Goal: Information Seeking & Learning: Learn about a topic

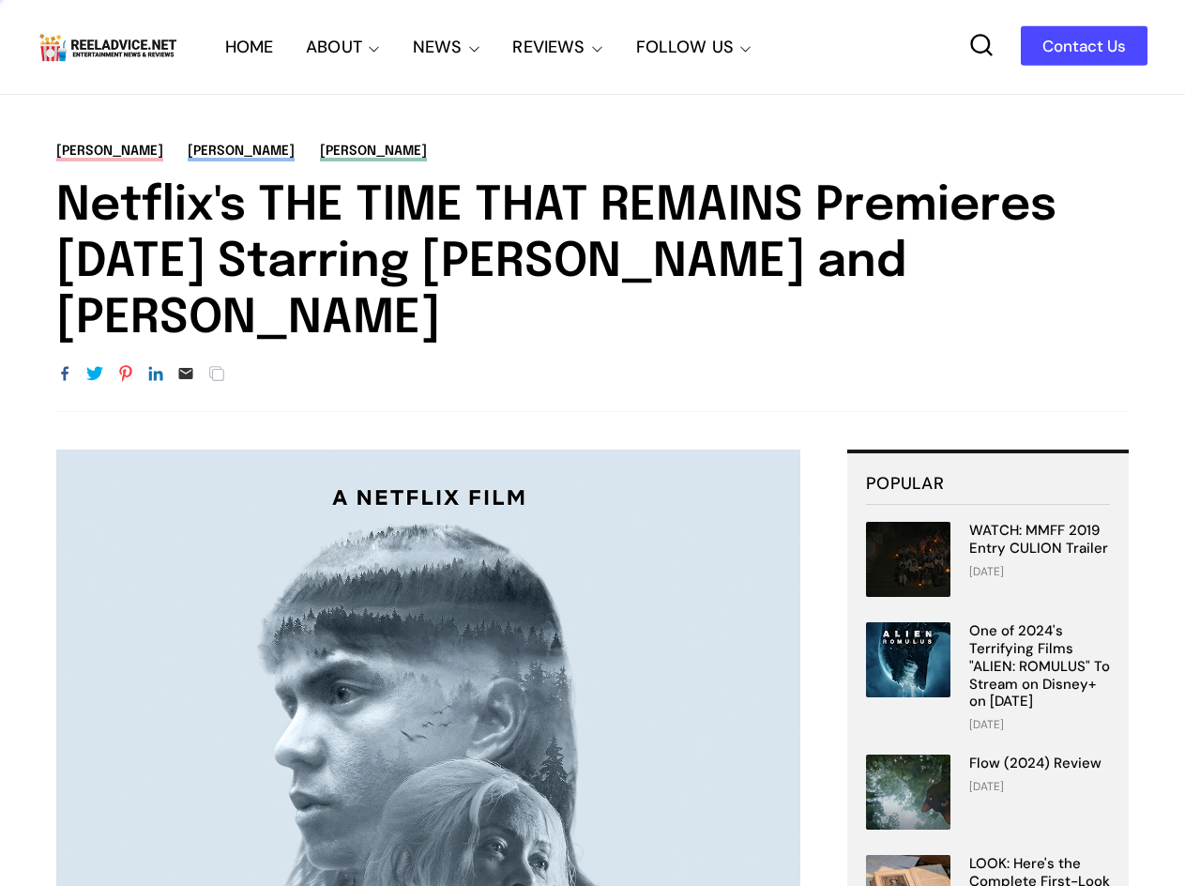
drag, startPoint x: 54, startPoint y: 200, endPoint x: 651, endPoint y: 312, distance: 607.2
click at [651, 312] on div "[PERSON_NAME] Beauty [PERSON_NAME] [PERSON_NAME] Netflix's THE TIME THAT REMAIN…" at bounding box center [592, 277] width 1185 height 270
copy h1 "Netflix's THE TIME THAT REMAINS Premieres [DATE] Starring [PERSON_NAME] and [PE…"
click at [800, 250] on h1 "Netflix's THE TIME THAT REMAINS Premieres [DATE] Starring [PERSON_NAME] and [PE…" at bounding box center [592, 262] width 1073 height 169
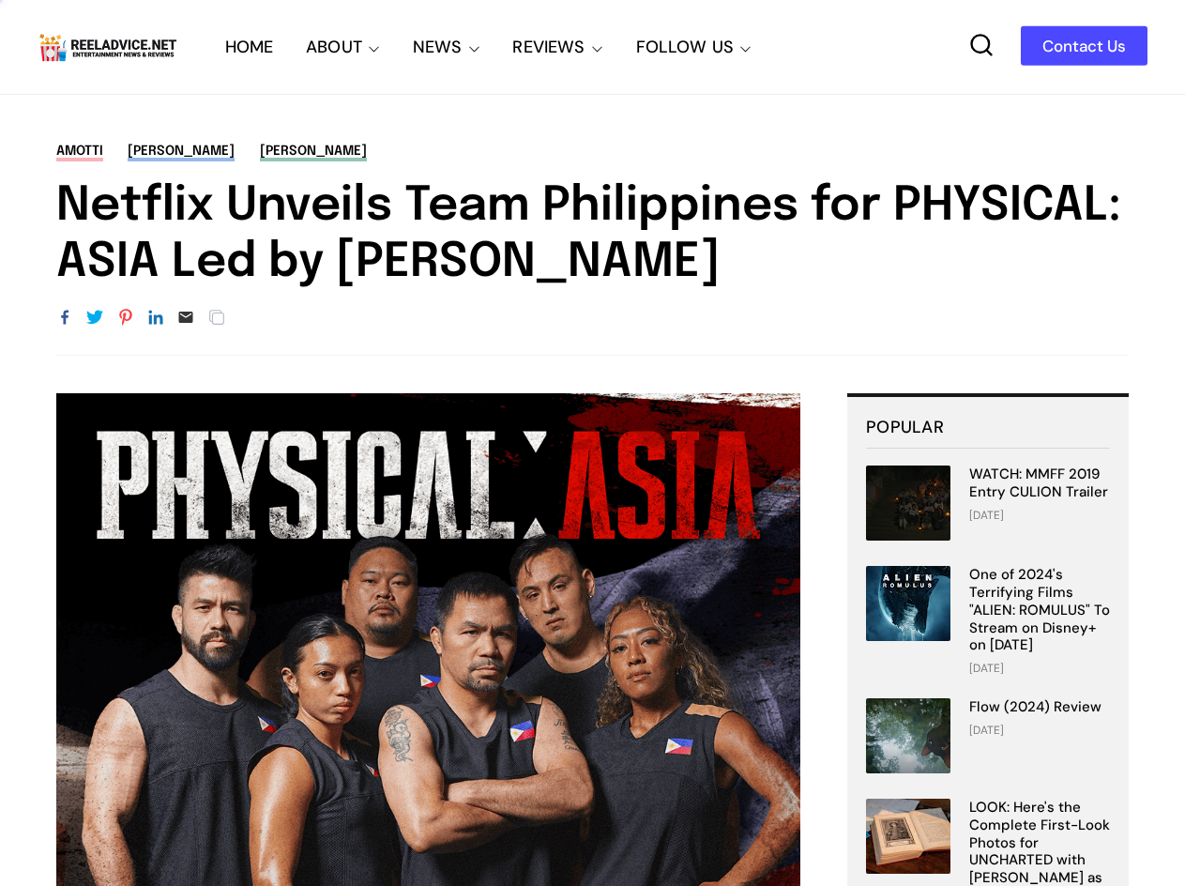
click at [114, 208] on h1 "Netflix Unveils Team Philippines for PHYSICAL: ASIA Led by [PERSON_NAME]" at bounding box center [592, 234] width 1073 height 113
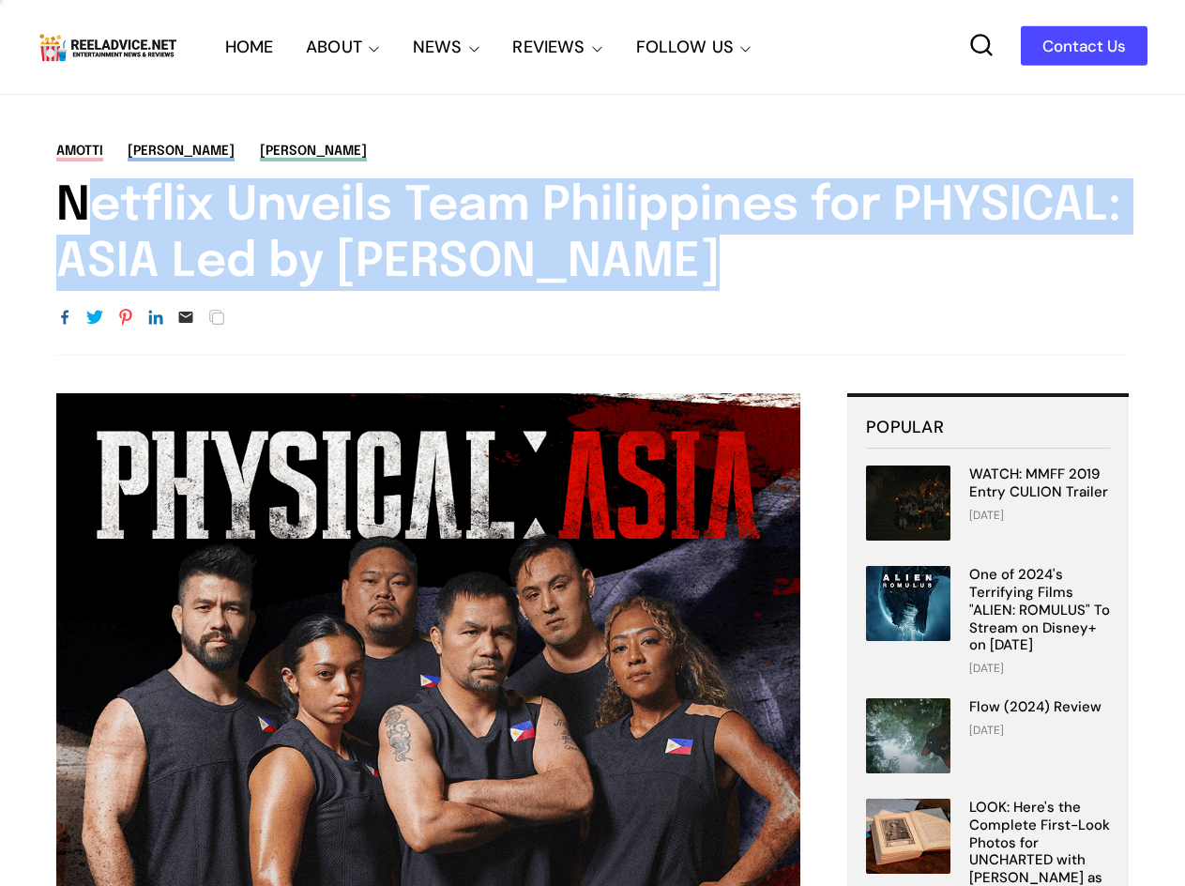
drag, startPoint x: 114, startPoint y: 208, endPoint x: 836, endPoint y: 276, distance: 725.8
click at [836, 276] on h1 "Netflix Unveils Team Philippines for PHYSICAL: ASIA Led by [PERSON_NAME]" at bounding box center [592, 234] width 1073 height 113
copy div "Netflix Unveils Team Philippines for PHYSICAL: ASIA Led by [PERSON_NAME]"
click at [679, 174] on div "Amotti Kim Dong-hyun Manny Pacquiao Netflix Unveils Team Philippines for PHYSIC…" at bounding box center [592, 216] width 1073 height 149
